Goal: Navigation & Orientation: Go to known website

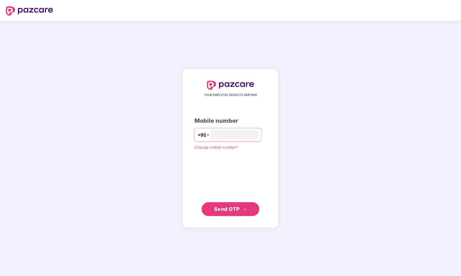
type input "**********"
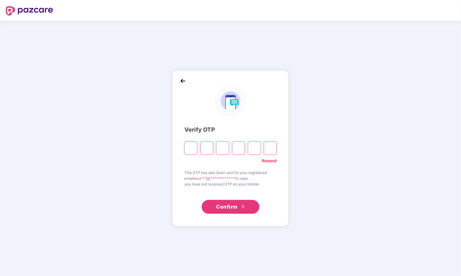
type input "*"
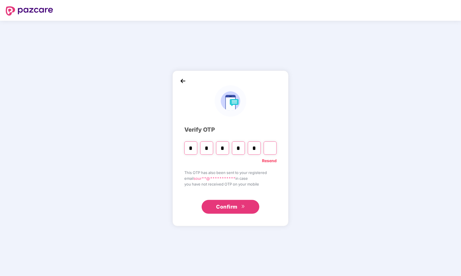
type input "*"
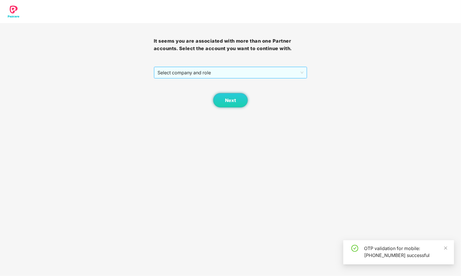
click at [230, 73] on span "Select company and role" at bounding box center [231, 72] width 146 height 11
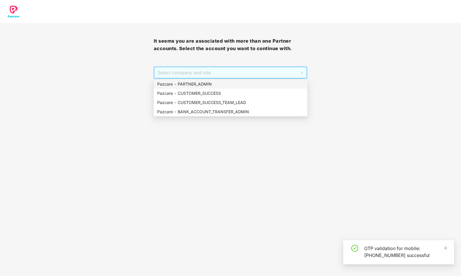
click at [223, 84] on div "Pazcare - PARTNER_ADMIN" at bounding box center [230, 84] width 147 height 6
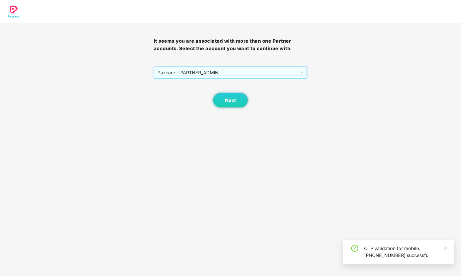
click at [250, 96] on div "Next" at bounding box center [231, 93] width 154 height 29
click at [241, 97] on button "Next" at bounding box center [230, 100] width 35 height 14
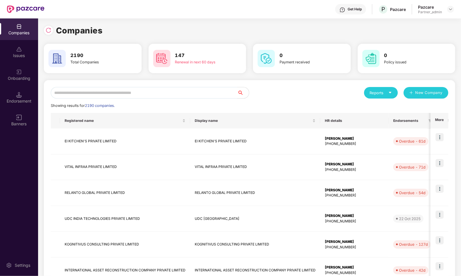
click at [316, 100] on div "Reports New Company Showing results for 2190 companies. Registered name Display…" at bounding box center [250, 247] width 398 height 321
